Goal: Task Accomplishment & Management: Manage account settings

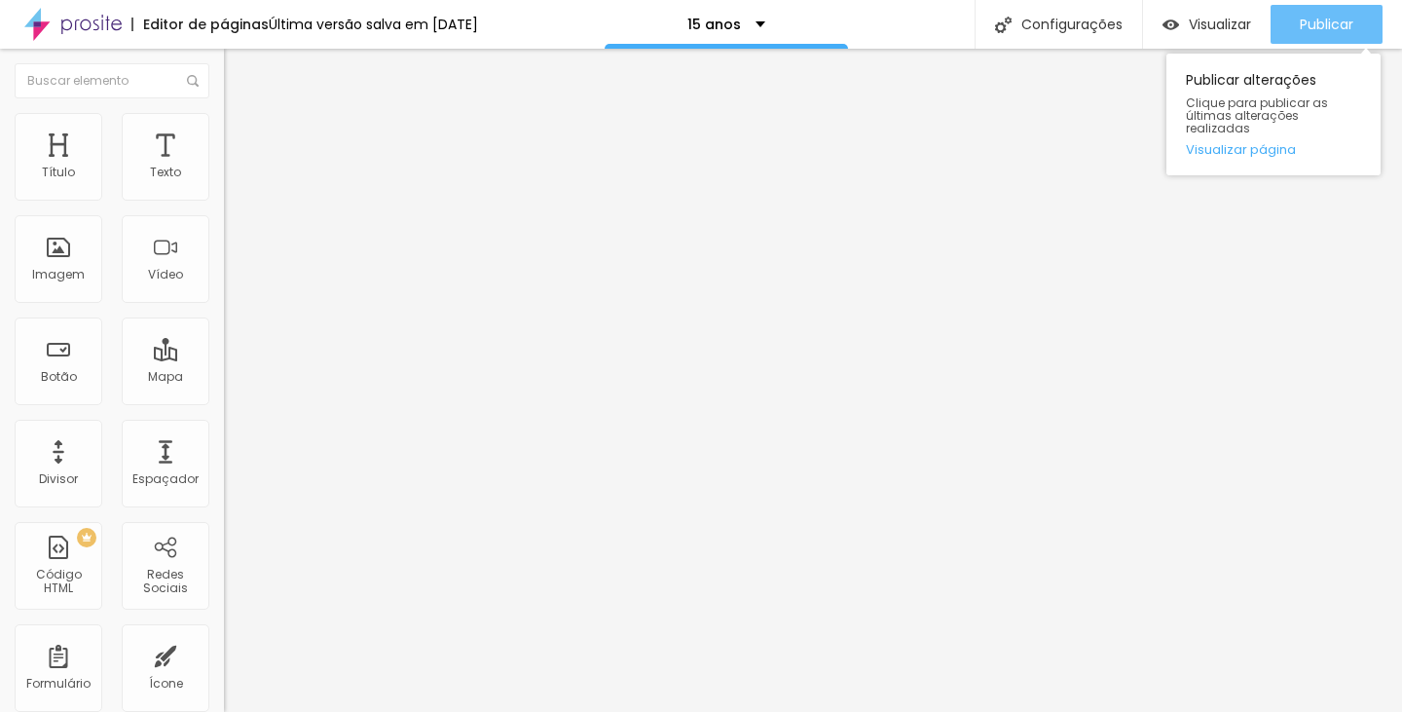
click at [1342, 26] on font "Publicar" at bounding box center [1327, 24] width 54 height 19
click at [1343, 24] on font "Publicar" at bounding box center [1327, 24] width 54 height 19
click at [1310, 25] on font "Publicar" at bounding box center [1327, 24] width 54 height 19
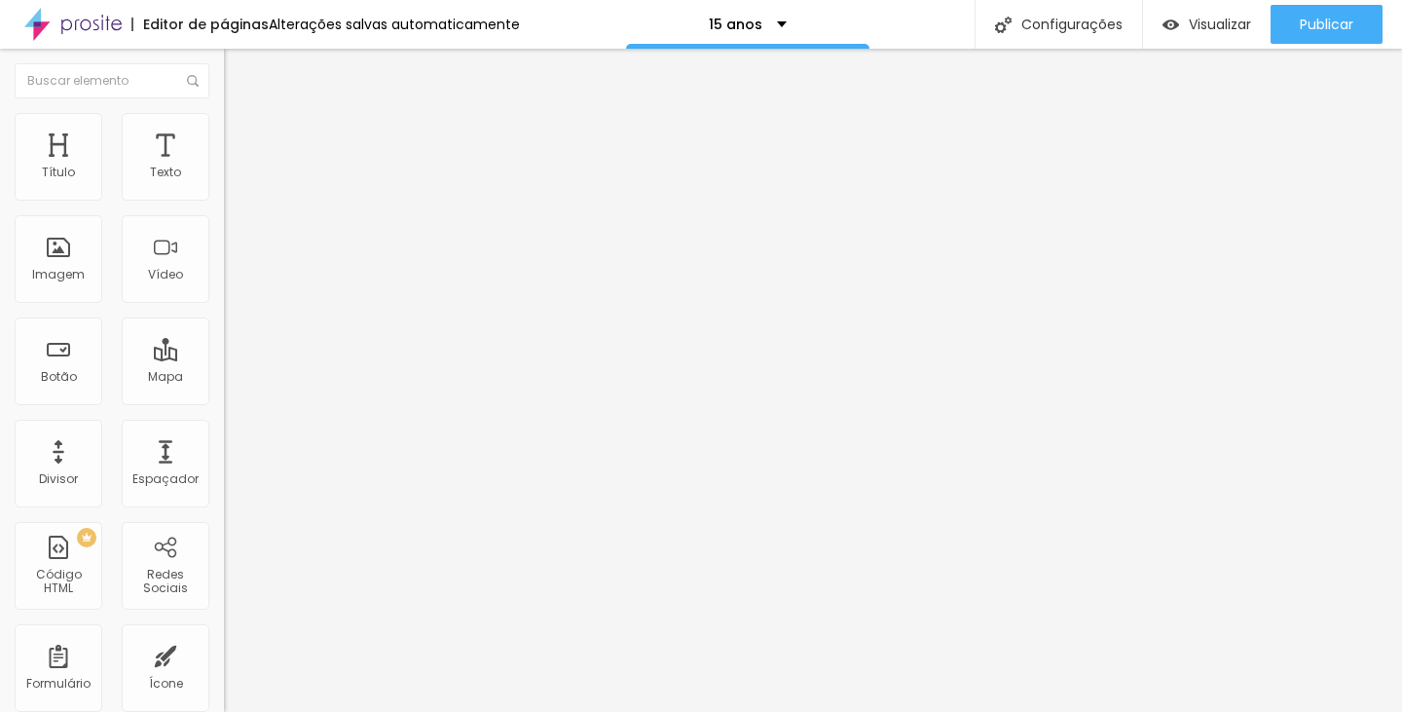
click at [241, 131] on font "Avançado" at bounding box center [273, 126] width 64 height 17
click at [224, 113] on li "Estilo" at bounding box center [336, 102] width 224 height 19
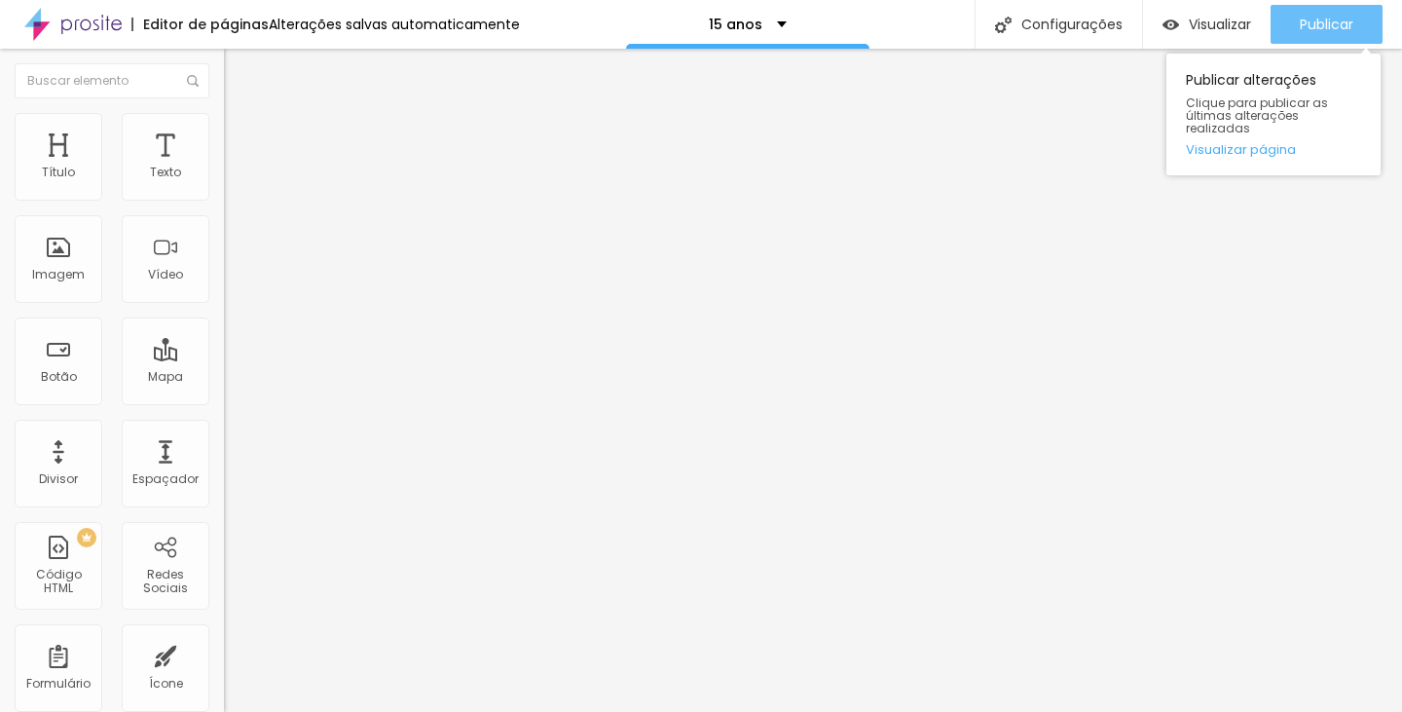
click at [1330, 18] on font "Publicar" at bounding box center [1327, 24] width 54 height 19
click at [1305, 20] on font "Publicar" at bounding box center [1327, 24] width 54 height 19
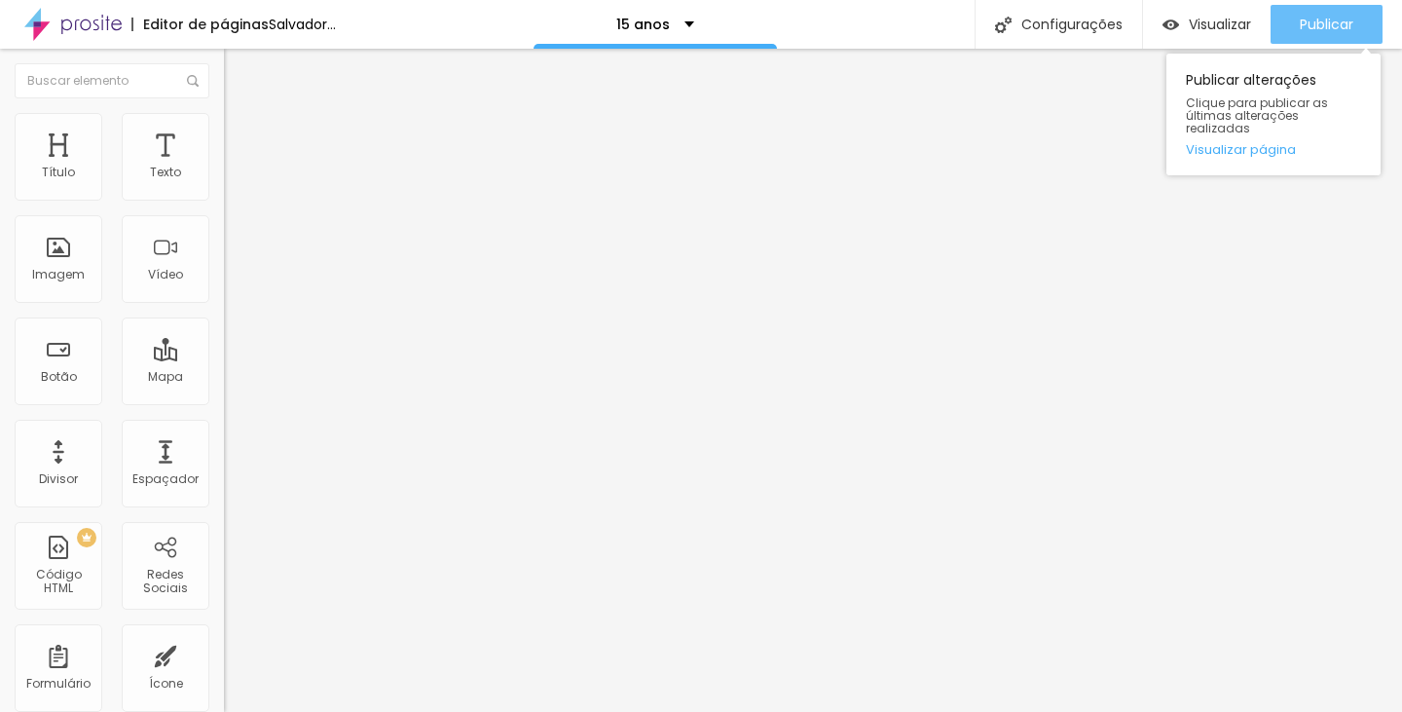
click at [1341, 22] on font "Publicar" at bounding box center [1327, 24] width 54 height 19
click at [1314, 18] on font "Publicar" at bounding box center [1327, 24] width 54 height 19
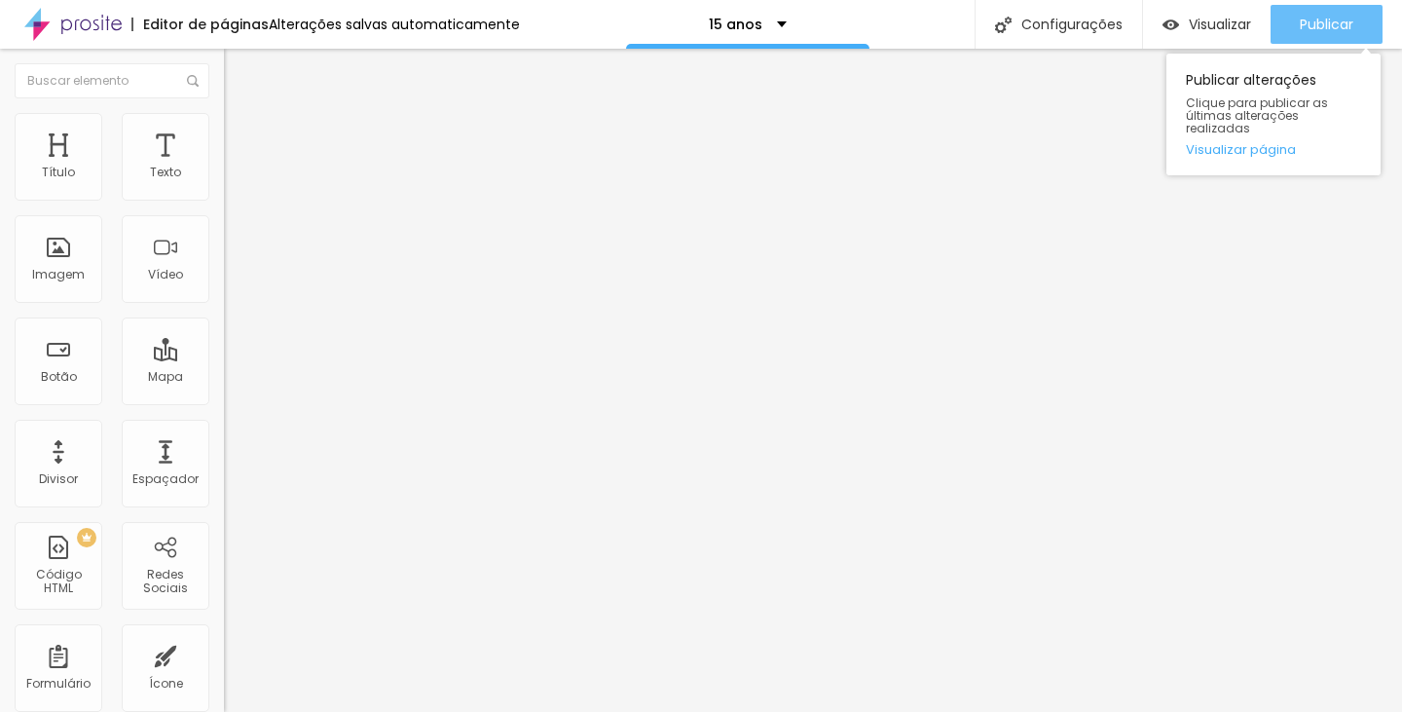
click at [1322, 12] on div "Publicar" at bounding box center [1327, 24] width 54 height 39
